Goal: Information Seeking & Learning: Compare options

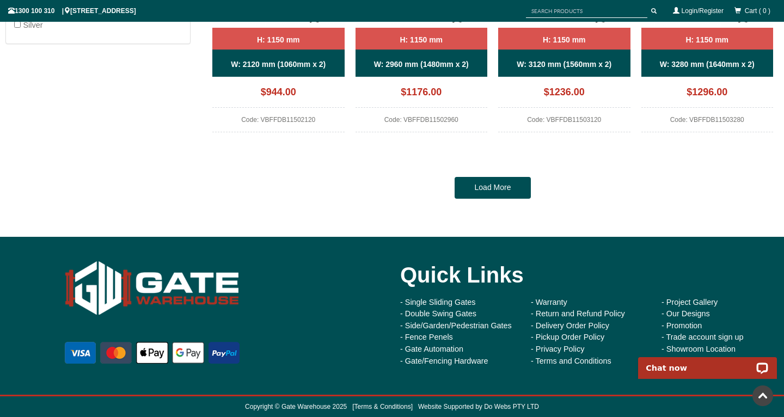
scroll to position [1041, 0]
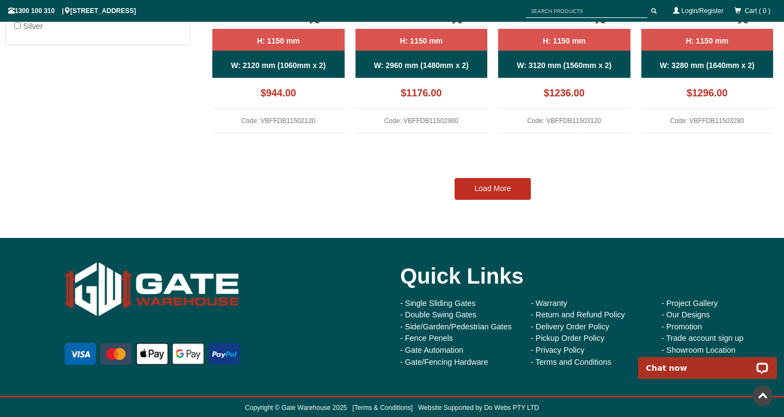
click at [481, 187] on link "Load More" at bounding box center [493, 189] width 76 height 22
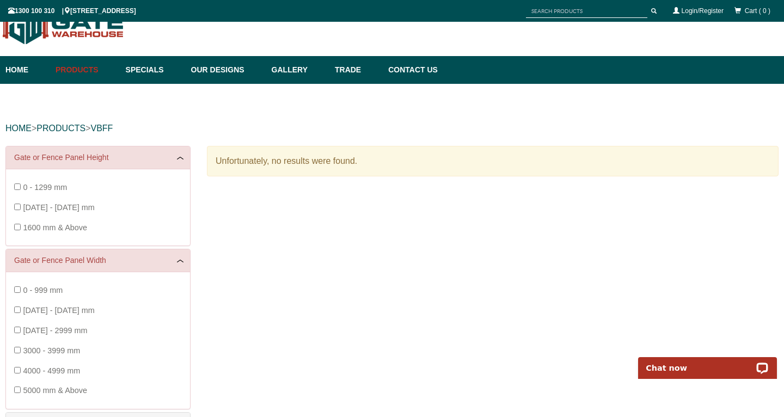
scroll to position [0, 0]
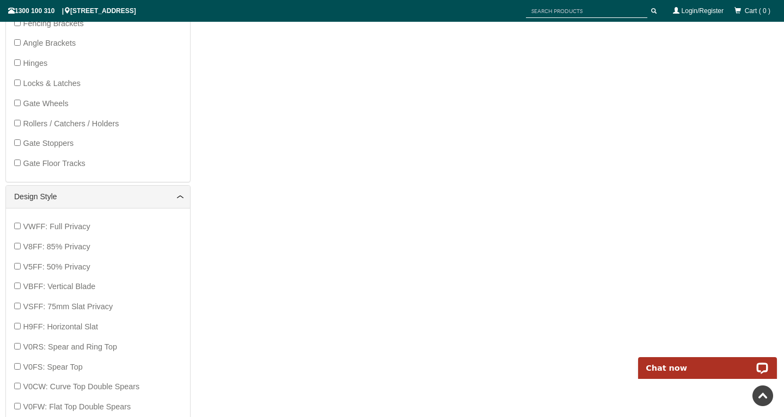
click at [17, 320] on div "VWFF: Full Privacy V8FF: 85% Privacy V5FF: 50% Privacy VBFF: Vertical Blade VSF…" at bounding box center [98, 347] width 168 height 260
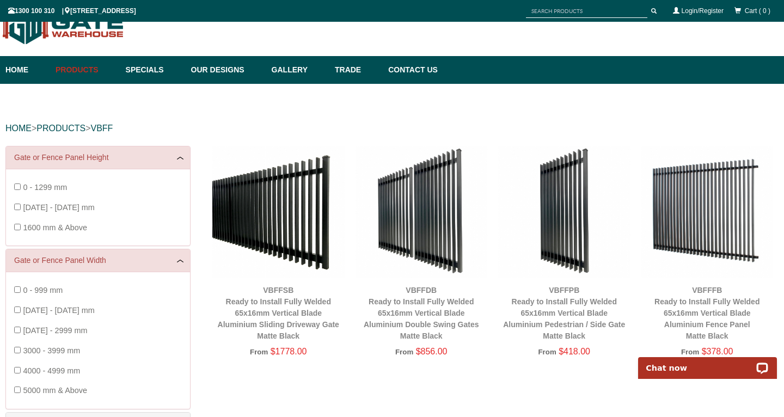
scroll to position [27, 0]
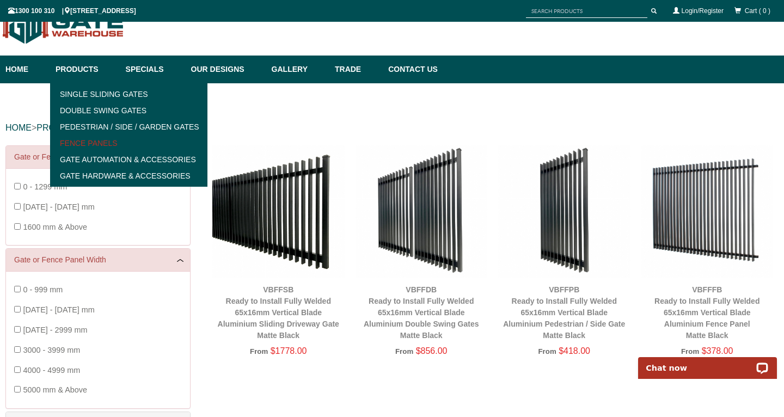
click at [83, 143] on link "Fence Panels" at bounding box center [128, 143] width 151 height 16
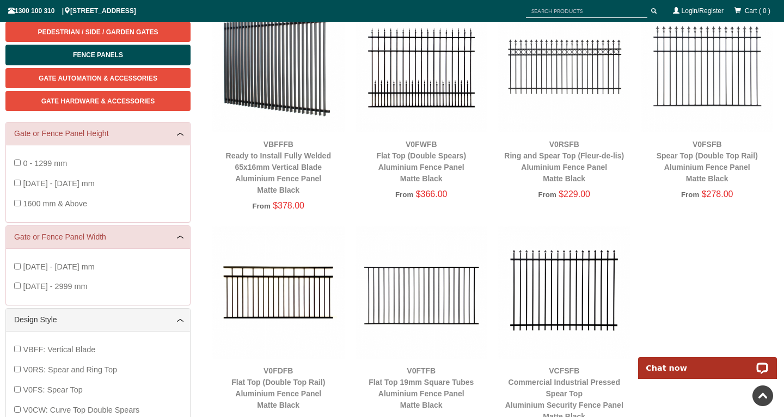
scroll to position [79, 0]
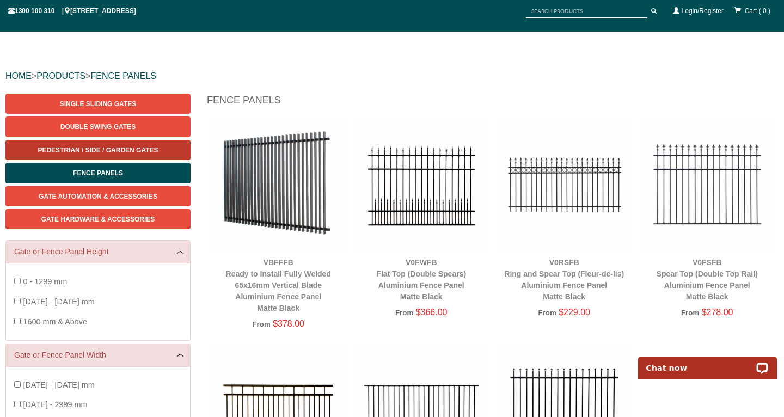
click at [112, 150] on span "Pedestrian / Side / Garden Gates" at bounding box center [98, 150] width 120 height 8
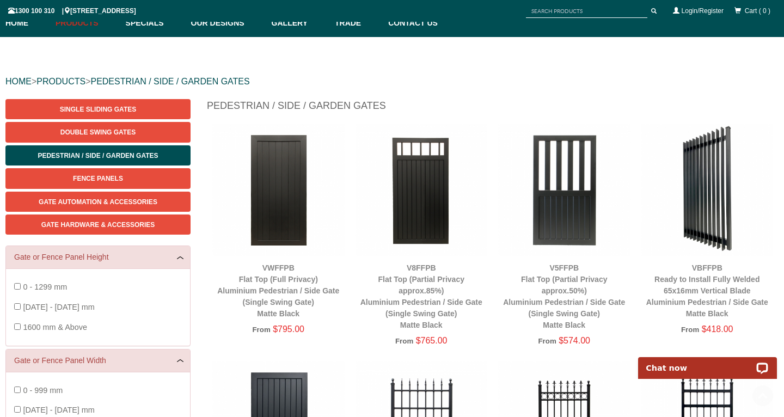
scroll to position [73, 0]
click at [108, 169] on link "Fence Panels" at bounding box center [97, 178] width 185 height 20
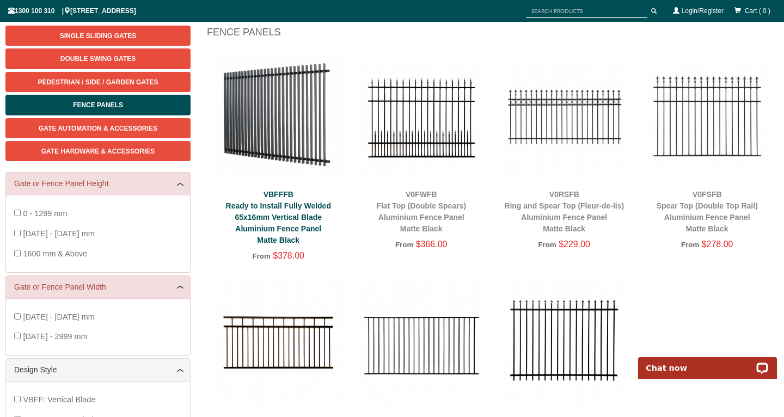
click at [293, 213] on link "VBFFFB Ready to Install Fully Welded 65x16mm Vertical Blade Aluminium Fence Pan…" at bounding box center [278, 217] width 105 height 54
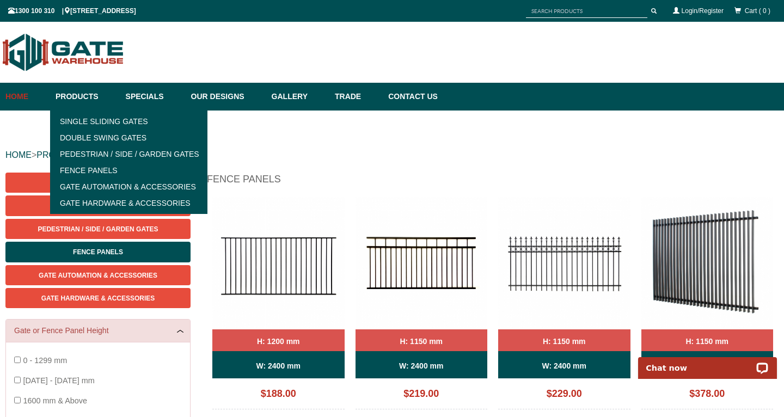
click at [19, 97] on link "Home" at bounding box center [27, 97] width 45 height 28
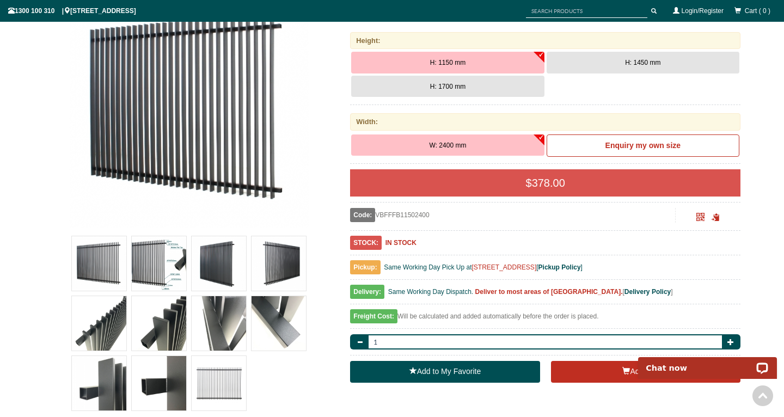
scroll to position [187, 0]
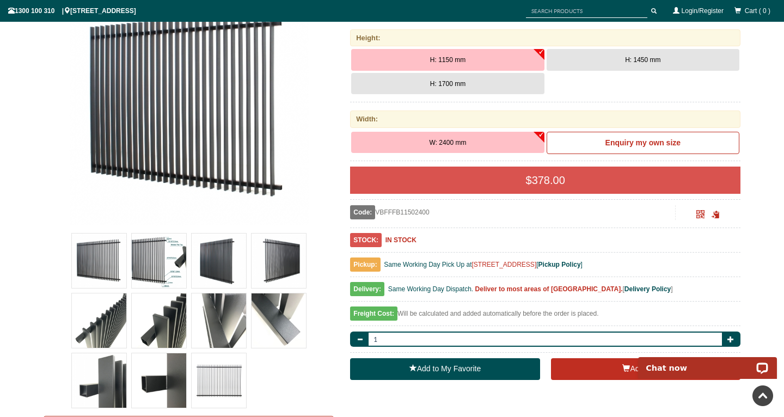
click at [213, 310] on img at bounding box center [219, 320] width 54 height 54
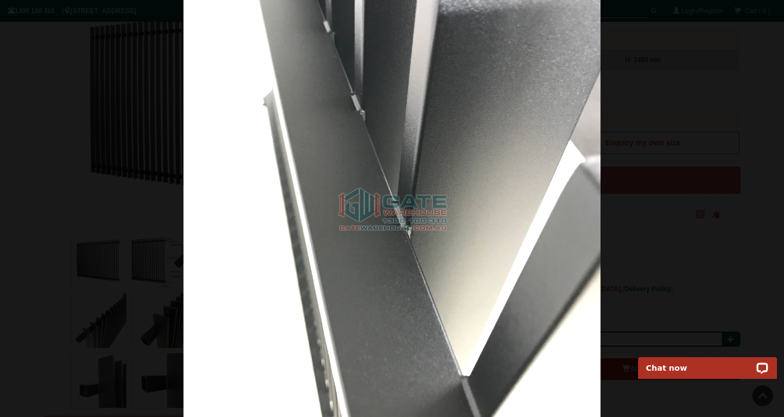
click at [213, 310] on img at bounding box center [391, 208] width 417 height 417
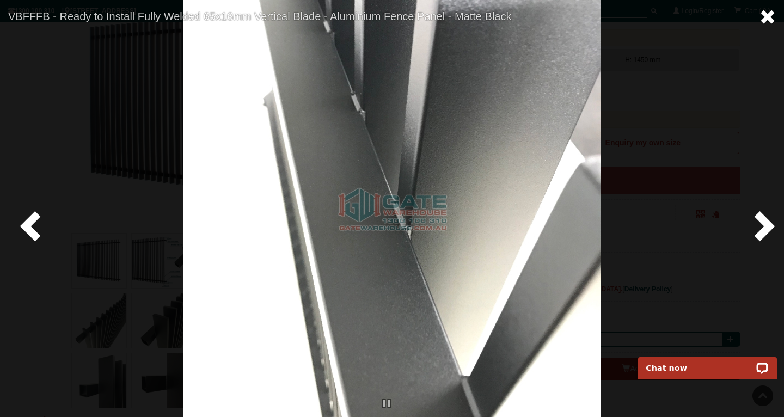
click at [765, 15] on span at bounding box center [767, 17] width 16 height 16
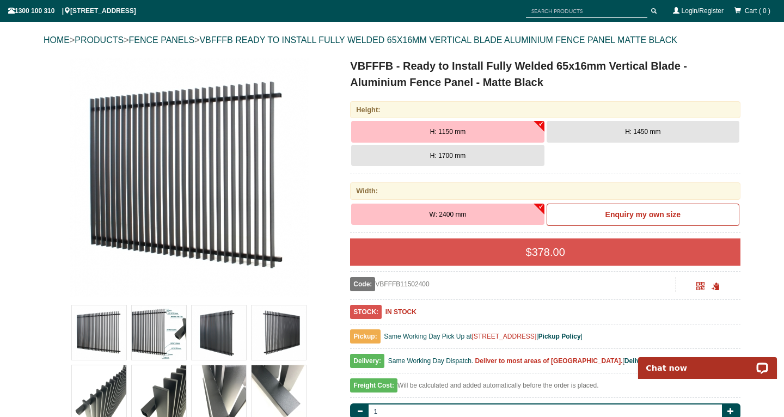
scroll to position [117, 0]
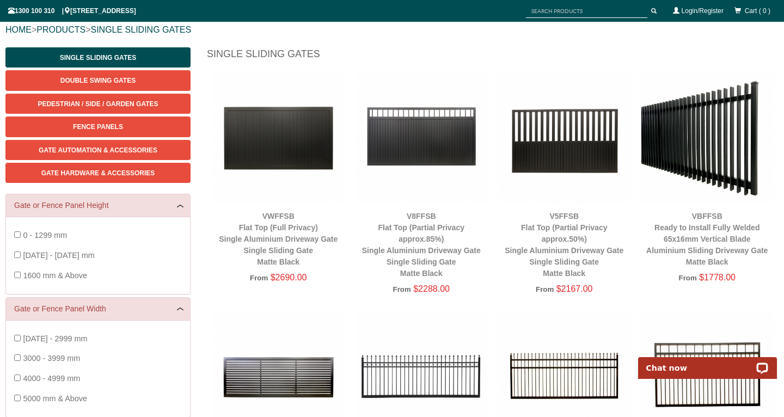
scroll to position [139, 0]
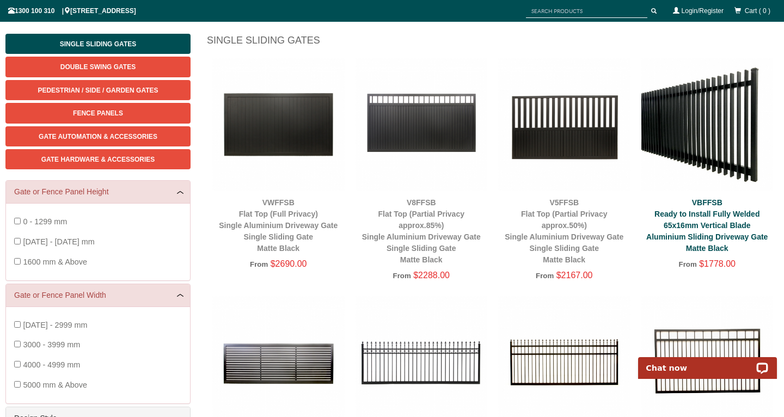
click at [684, 222] on link "VBFFSB Ready to Install Fully Welded 65x16mm Vertical Blade Aluminium Sliding D…" at bounding box center [706, 225] width 121 height 54
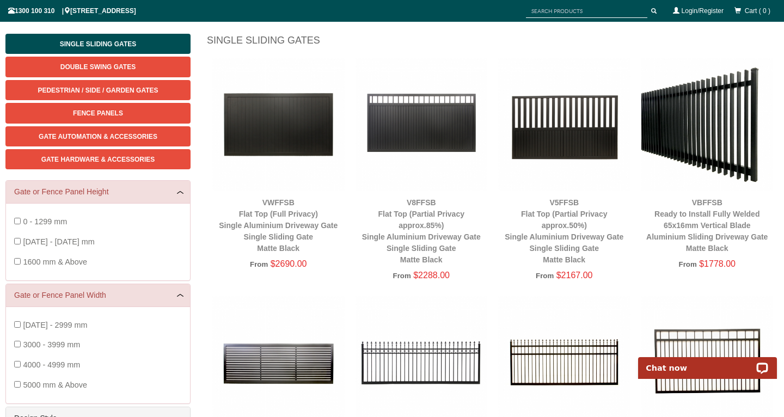
click at [267, 353] on img at bounding box center [278, 362] width 132 height 132
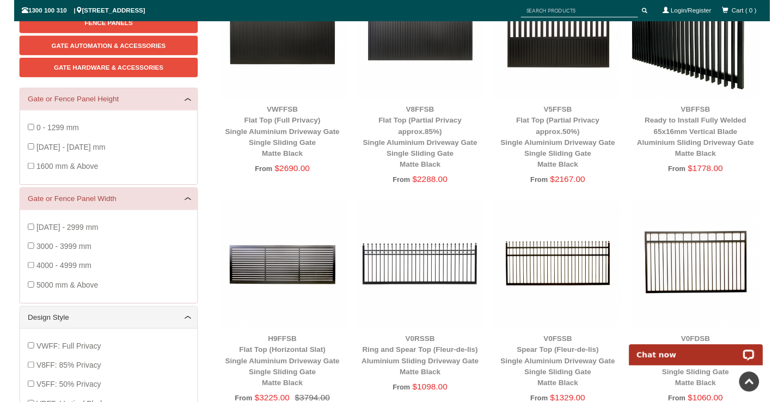
scroll to position [229, 0]
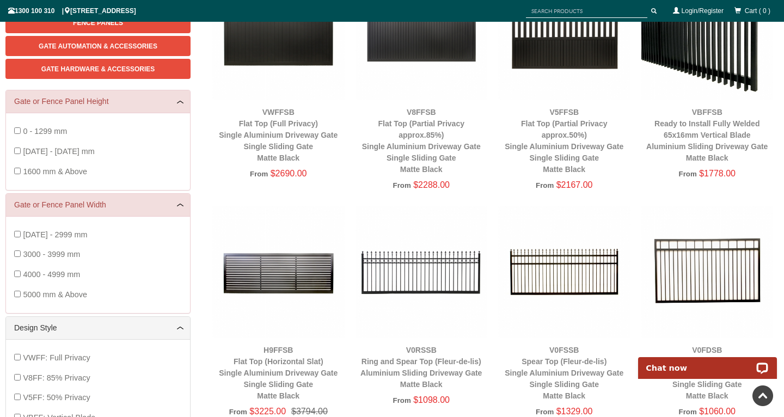
click at [284, 285] on img at bounding box center [278, 272] width 132 height 132
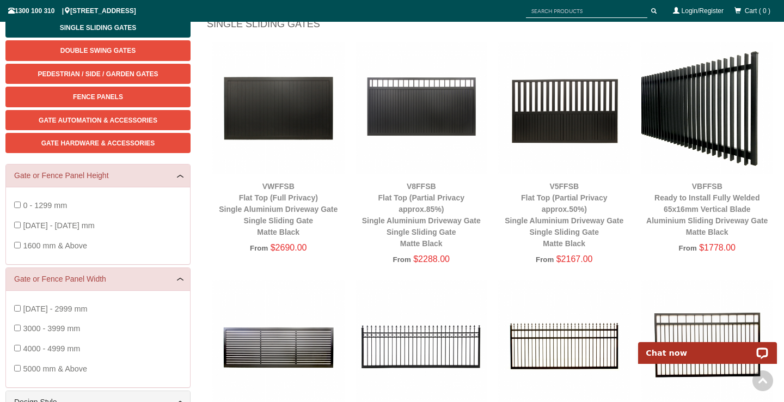
scroll to position [152, 0]
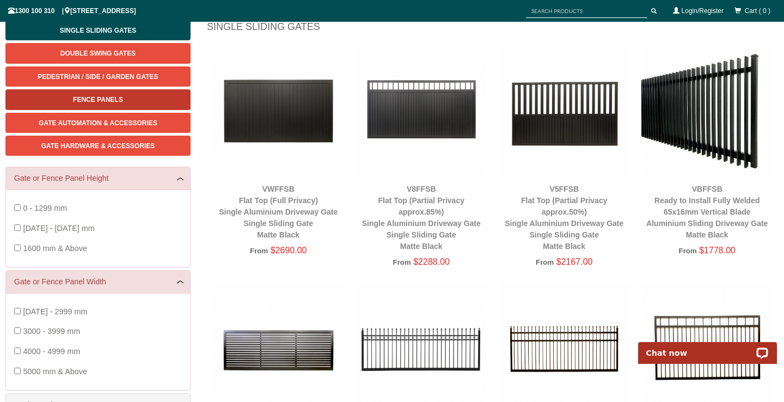
click at [108, 96] on span "Fence Panels" at bounding box center [98, 100] width 50 height 8
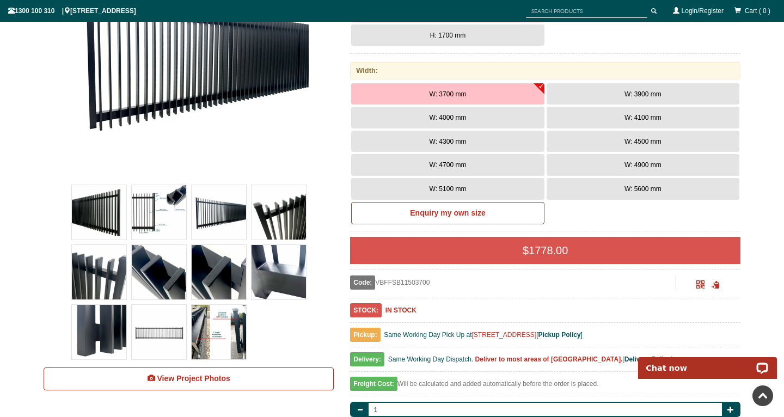
scroll to position [288, 0]
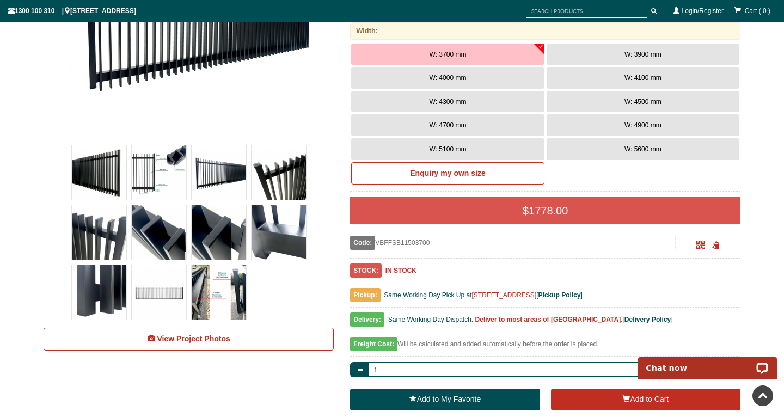
click at [220, 281] on img at bounding box center [219, 292] width 54 height 54
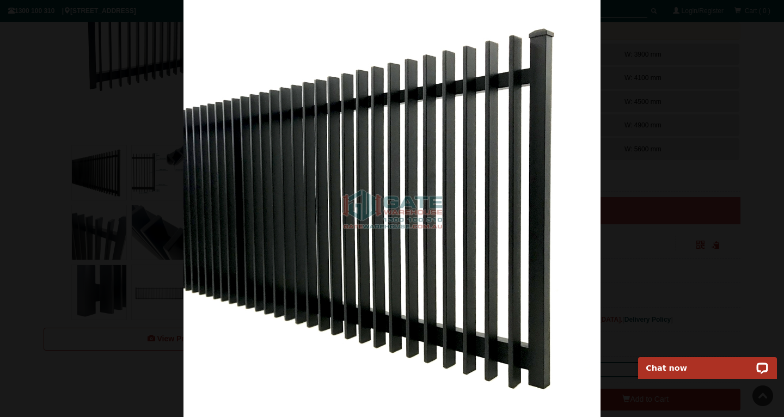
click at [141, 149] on div at bounding box center [392, 208] width 784 height 417
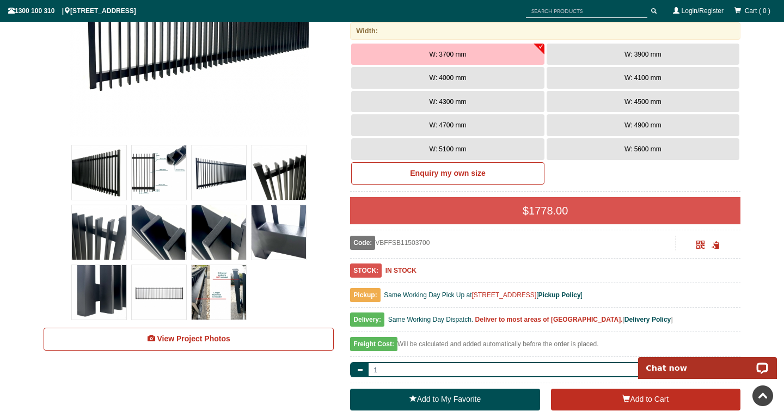
click at [161, 167] on img at bounding box center [159, 172] width 54 height 54
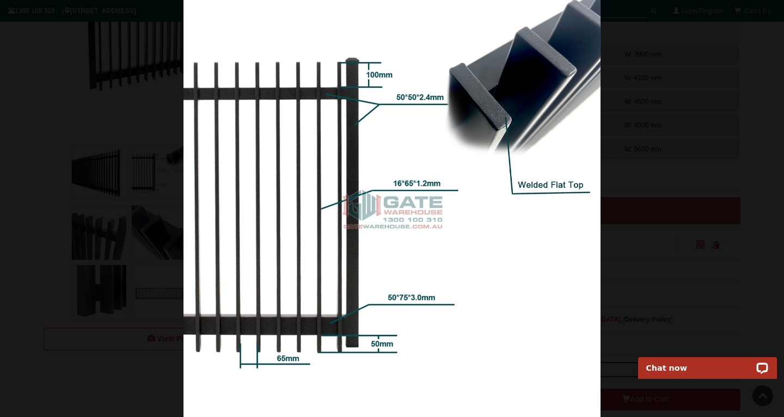
click at [383, 281] on img at bounding box center [391, 208] width 417 height 417
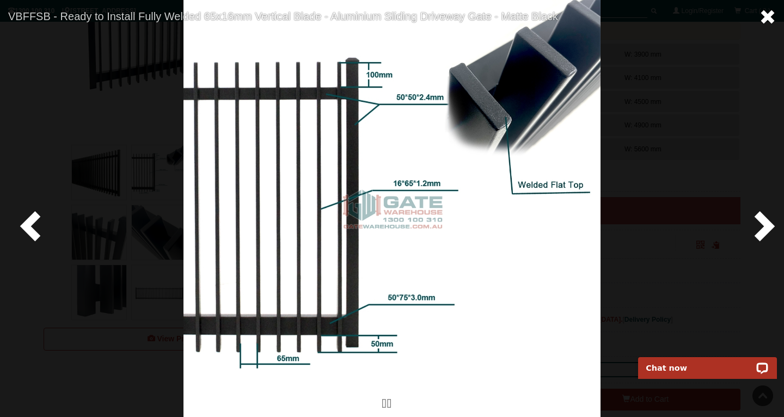
click at [767, 19] on span at bounding box center [767, 17] width 16 height 16
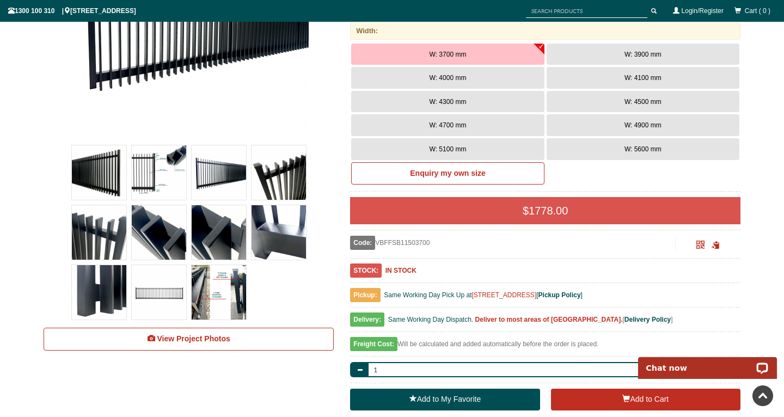
click at [217, 301] on img at bounding box center [219, 292] width 54 height 54
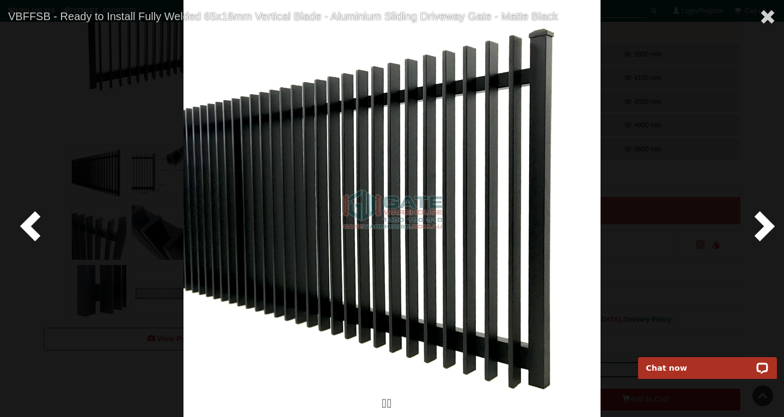
click at [35, 233] on span at bounding box center [32, 225] width 33 height 33
click at [24, 234] on span at bounding box center [32, 225] width 33 height 33
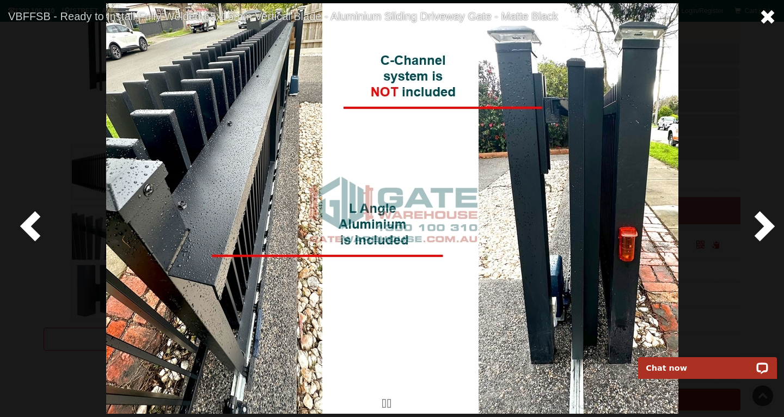
click at [775, 14] on span at bounding box center [767, 17] width 16 height 16
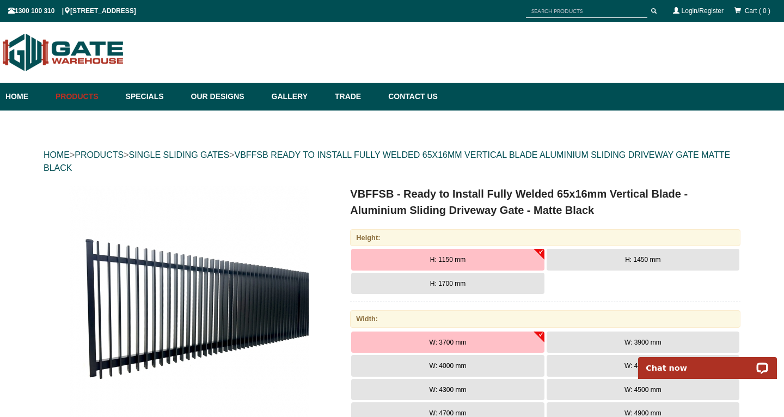
scroll to position [-2, 0]
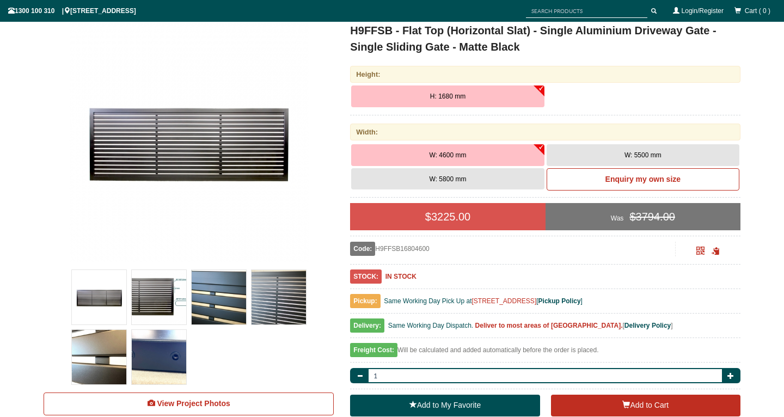
scroll to position [156, 0]
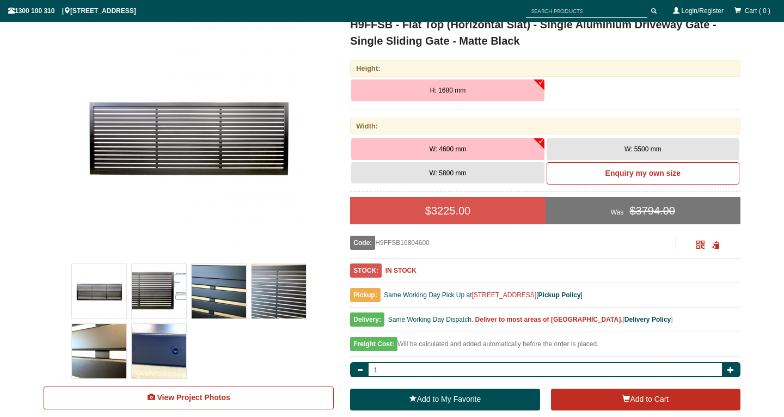
click at [220, 303] on img at bounding box center [219, 291] width 54 height 54
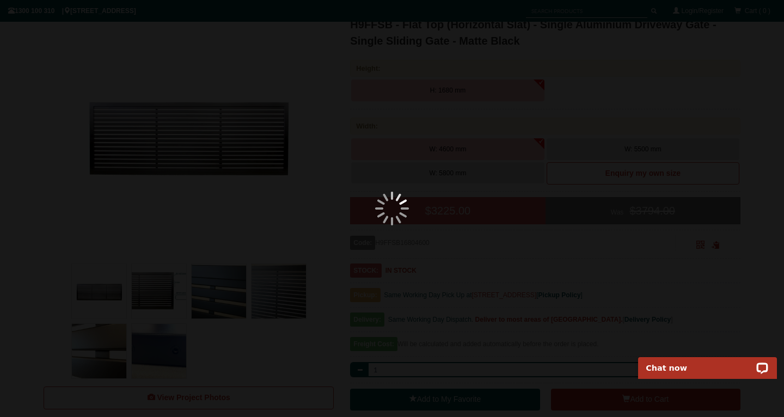
scroll to position [0, 0]
click at [299, 197] on div at bounding box center [392, 208] width 784 height 417
